Goal: Task Accomplishment & Management: Use online tool/utility

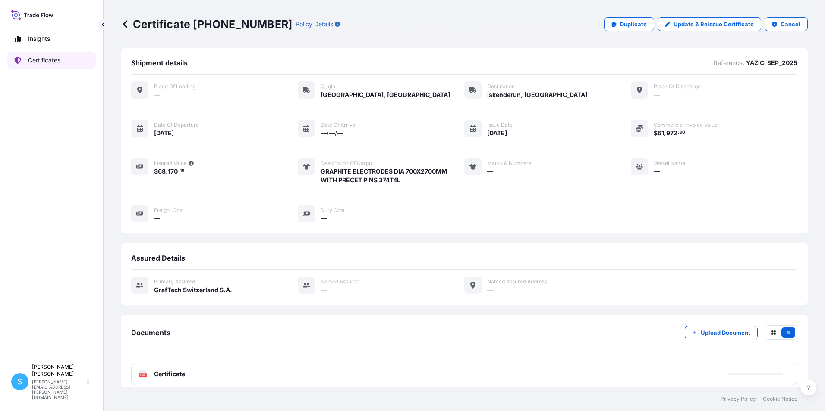
click at [40, 63] on p "Certificates" at bounding box center [44, 60] width 32 height 9
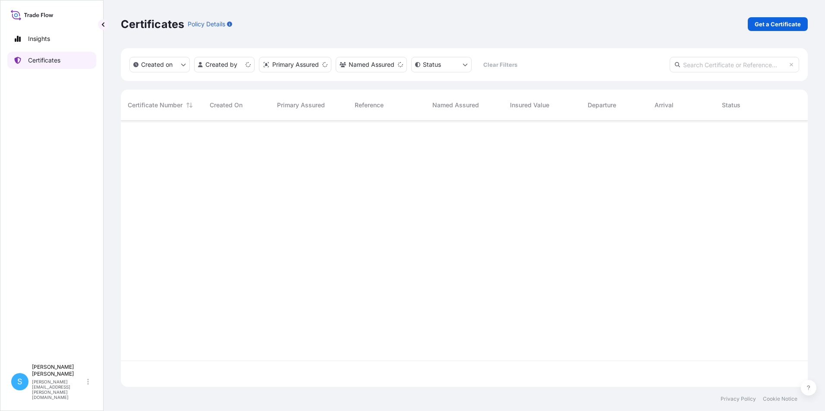
scroll to position [265, 680]
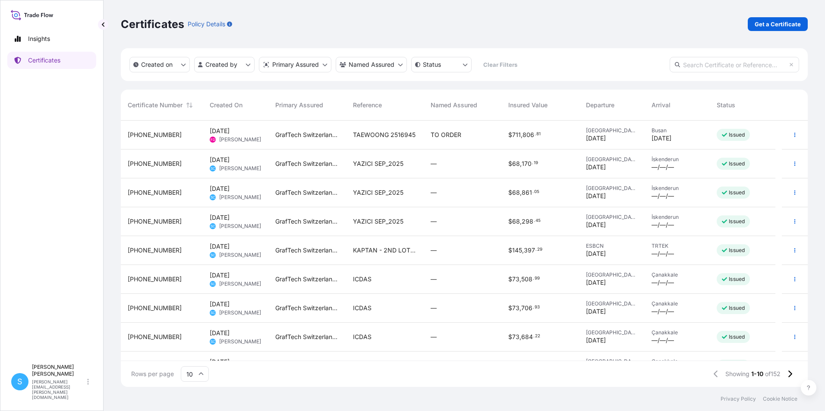
click at [390, 167] on span "YAZICI SEP_2025" at bounding box center [378, 164] width 50 height 9
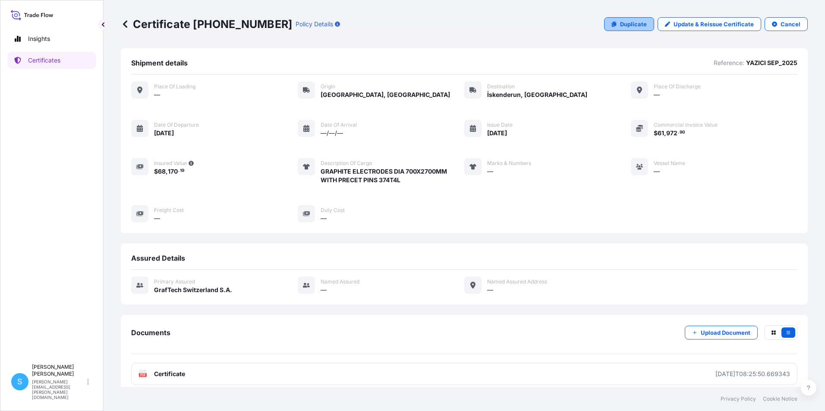
click at [621, 22] on p "Duplicate" at bounding box center [633, 24] width 27 height 9
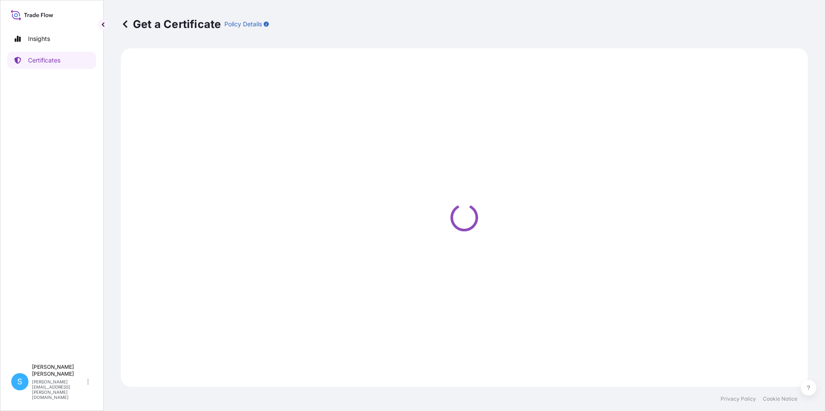
select select "Road"
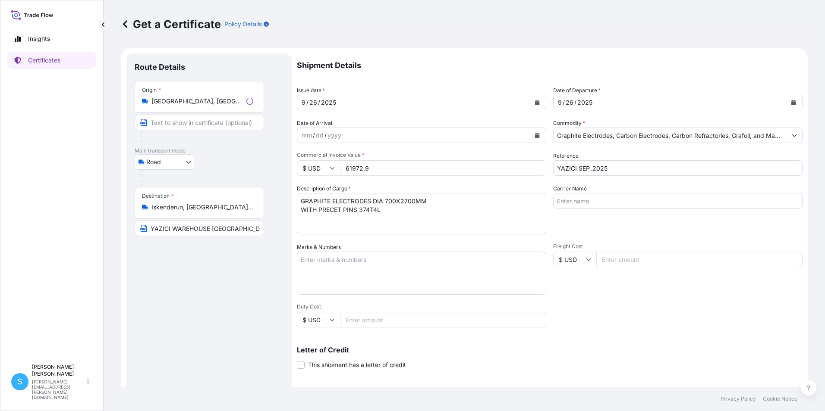
select select "31801"
drag, startPoint x: 382, startPoint y: 170, endPoint x: 335, endPoint y: 167, distance: 46.7
click at [335, 167] on div "$ USD 61972.9" at bounding box center [421, 168] width 249 height 16
type input "61877.50"
click at [314, 264] on textarea "Marks & Numbers" at bounding box center [421, 273] width 249 height 43
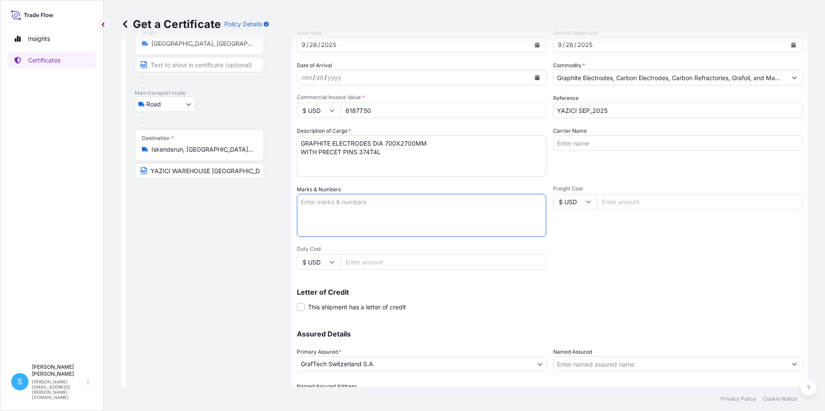
scroll to position [107, 0]
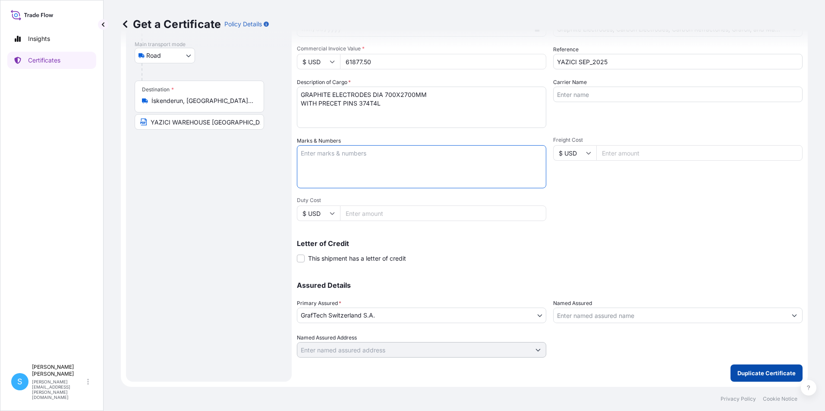
click at [759, 371] on p "Duplicate Certificate" at bounding box center [766, 373] width 58 height 9
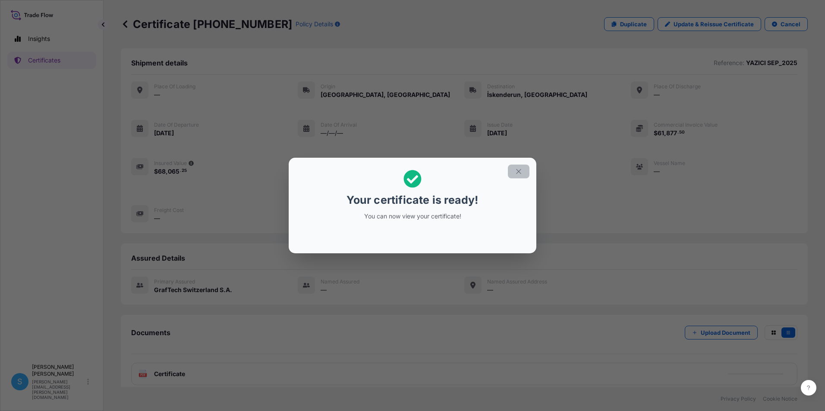
click at [519, 169] on icon "button" at bounding box center [519, 172] width 8 height 8
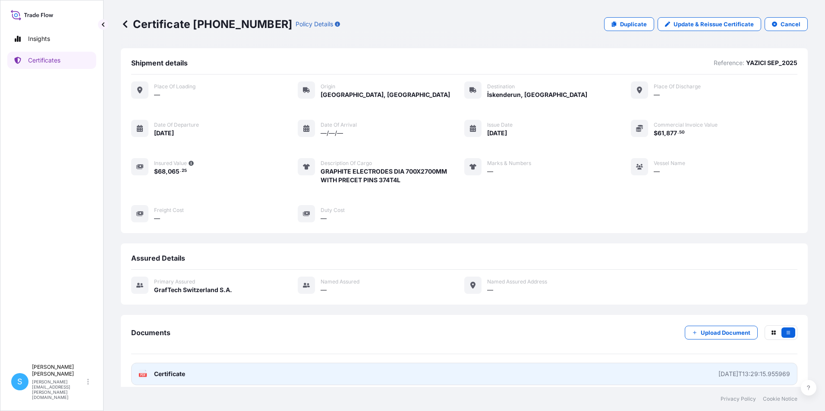
click at [275, 368] on link "PDF Certificate [DATE]T13:29:15.955969" at bounding box center [464, 374] width 666 height 22
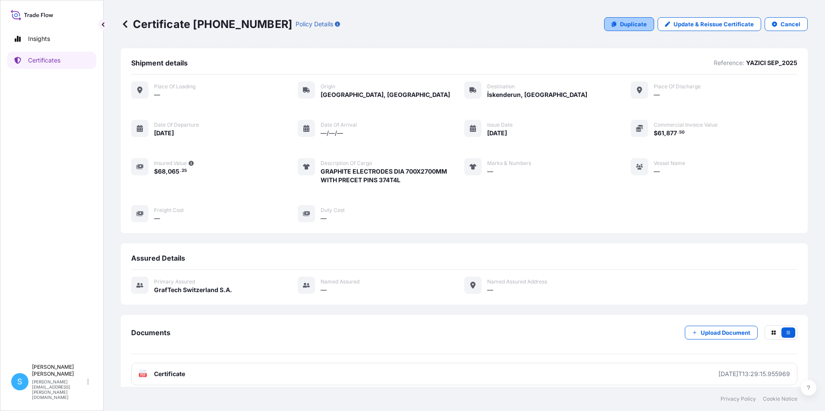
click at [621, 23] on p "Duplicate" at bounding box center [633, 24] width 27 height 9
select select "Road"
select select "31801"
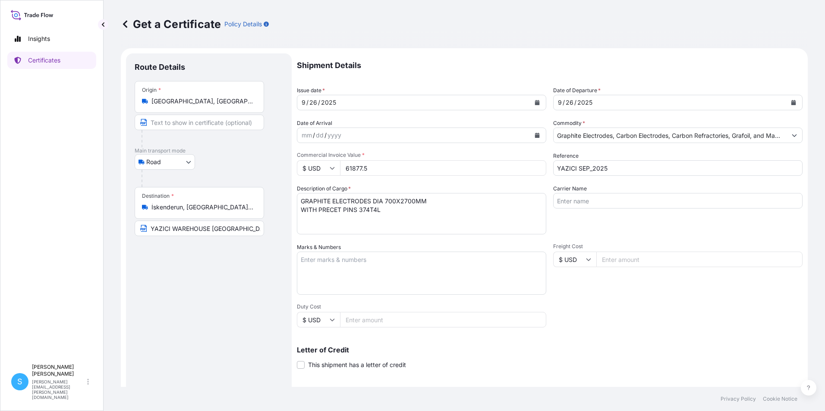
click at [367, 167] on input "61877.5" at bounding box center [443, 168] width 206 height 16
drag, startPoint x: 369, startPoint y: 167, endPoint x: 337, endPoint y: 163, distance: 32.1
click at [337, 163] on div "$ USD 61877.5" at bounding box center [421, 168] width 249 height 16
type input "61994.10"
click at [448, 273] on textarea "Marks & Numbers" at bounding box center [421, 273] width 249 height 43
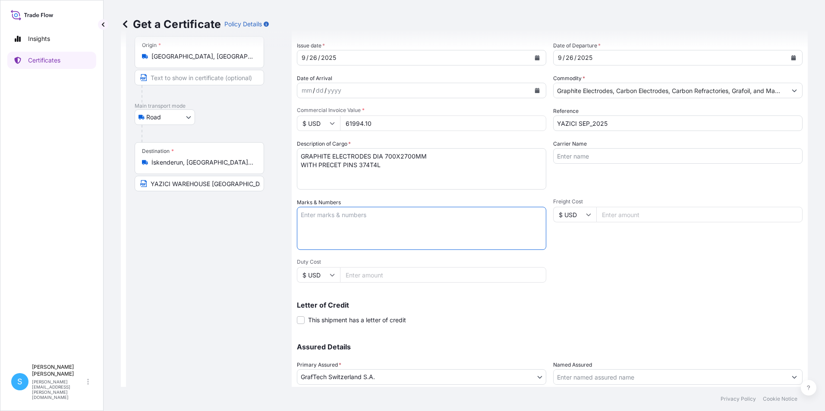
scroll to position [107, 0]
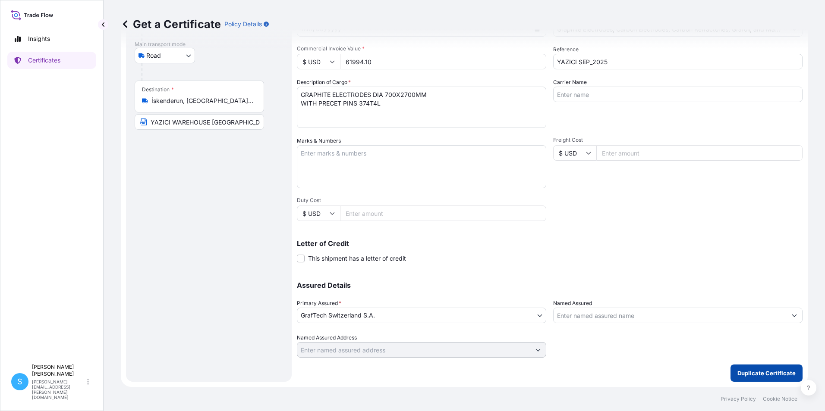
click at [752, 371] on p "Duplicate Certificate" at bounding box center [766, 373] width 58 height 9
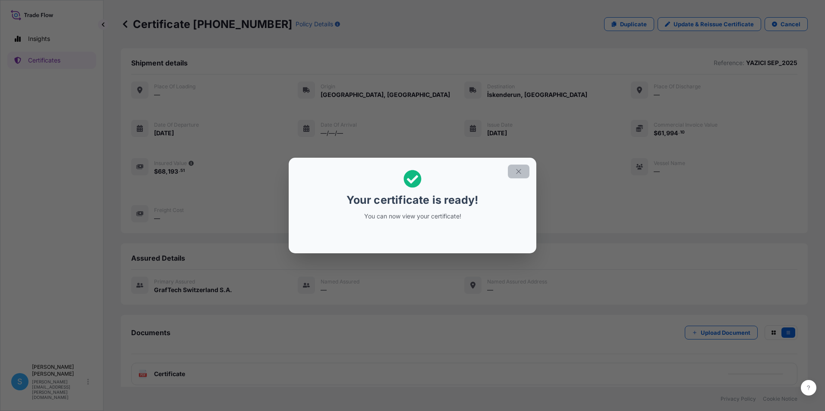
click at [519, 173] on icon "button" at bounding box center [519, 172] width 8 height 8
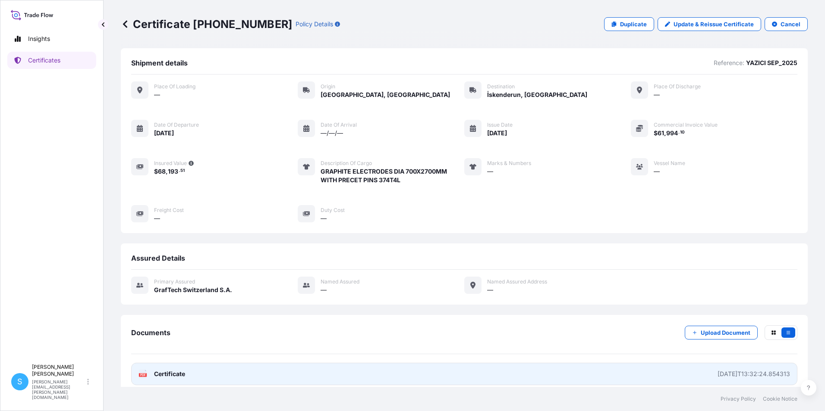
click at [191, 377] on link "PDF Certificate [DATE]T13:32:24.854313" at bounding box center [464, 374] width 666 height 22
